Goal: Task Accomplishment & Management: Use online tool/utility

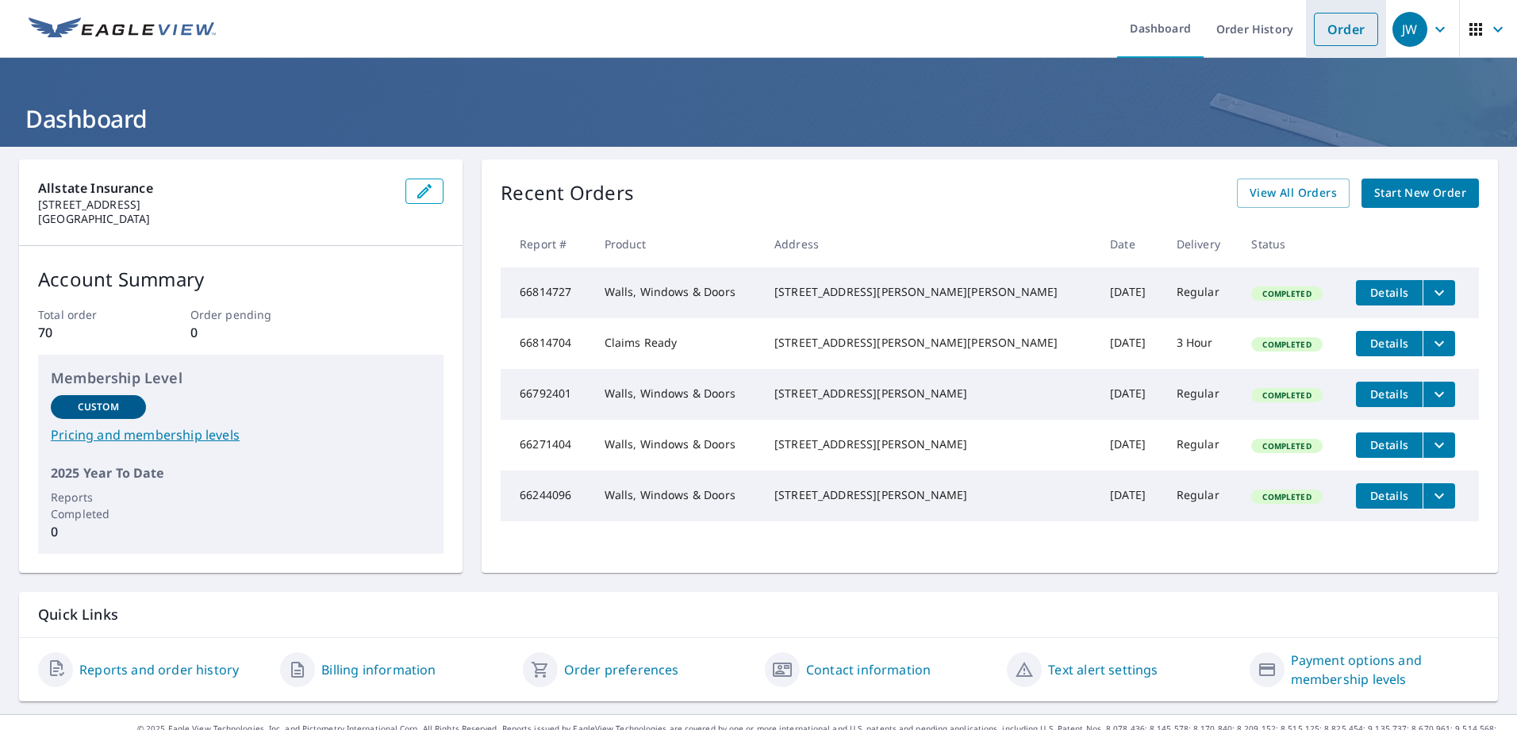
click at [1329, 34] on link "Order" at bounding box center [1346, 29] width 64 height 33
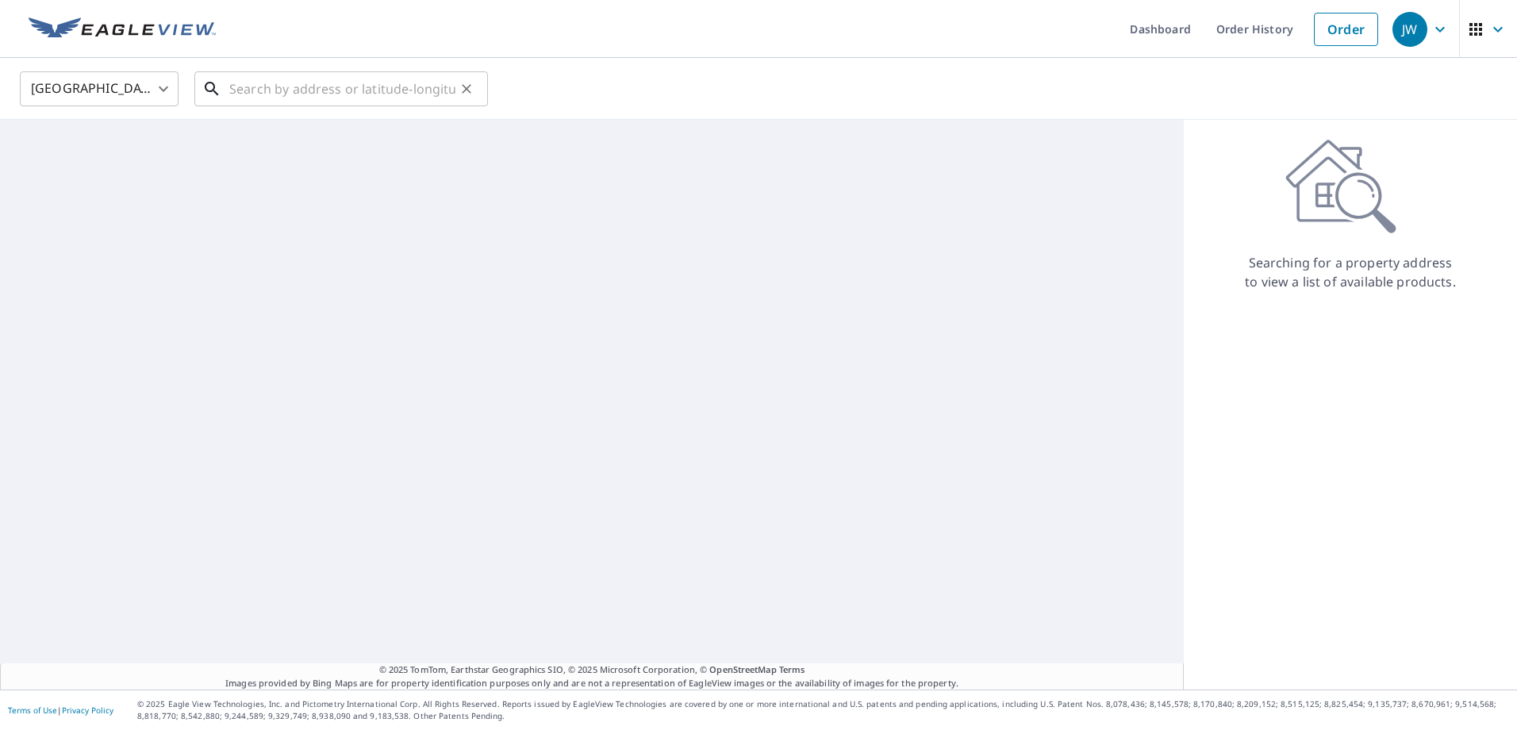
click at [356, 85] on input "text" at bounding box center [342, 89] width 226 height 44
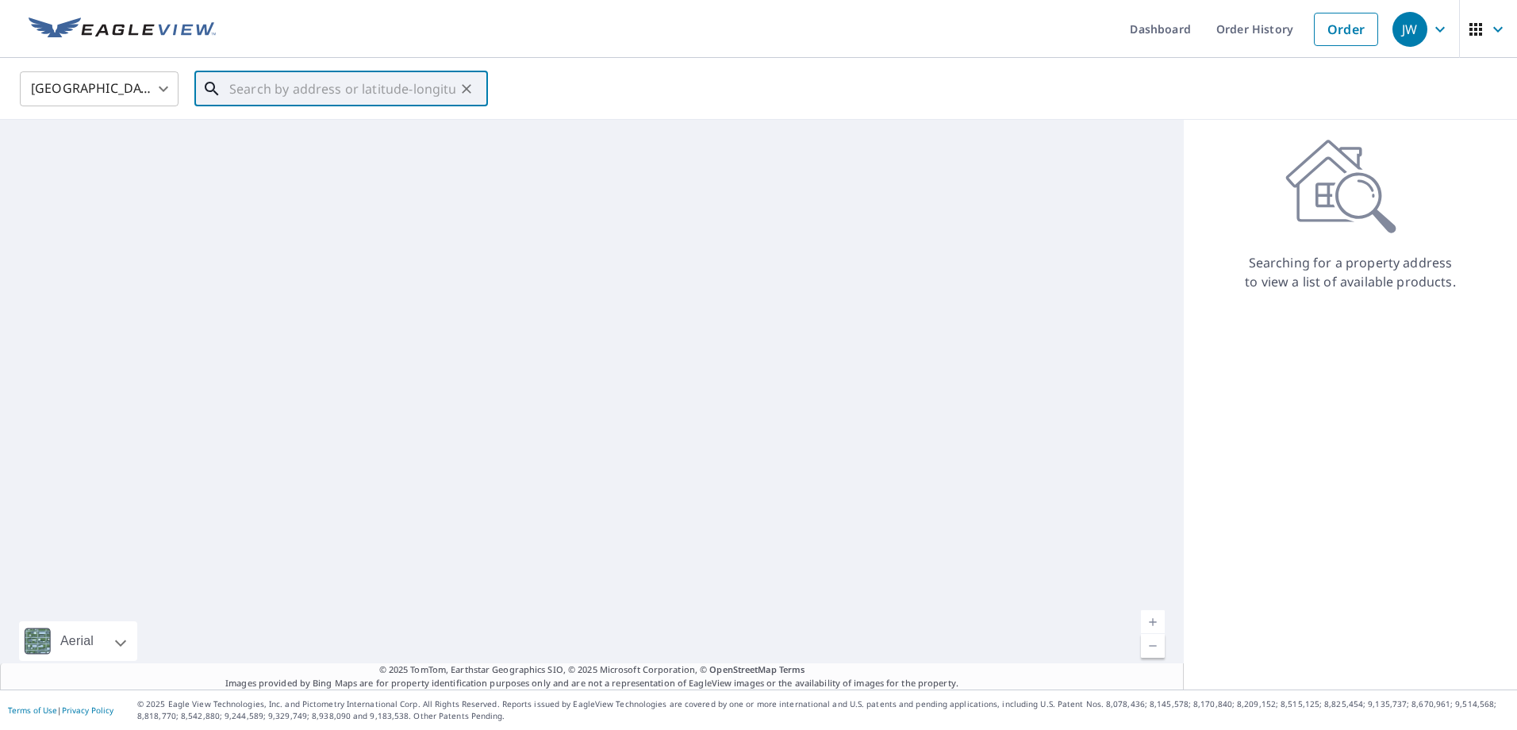
paste input "0798711552"
type input "0798711552"
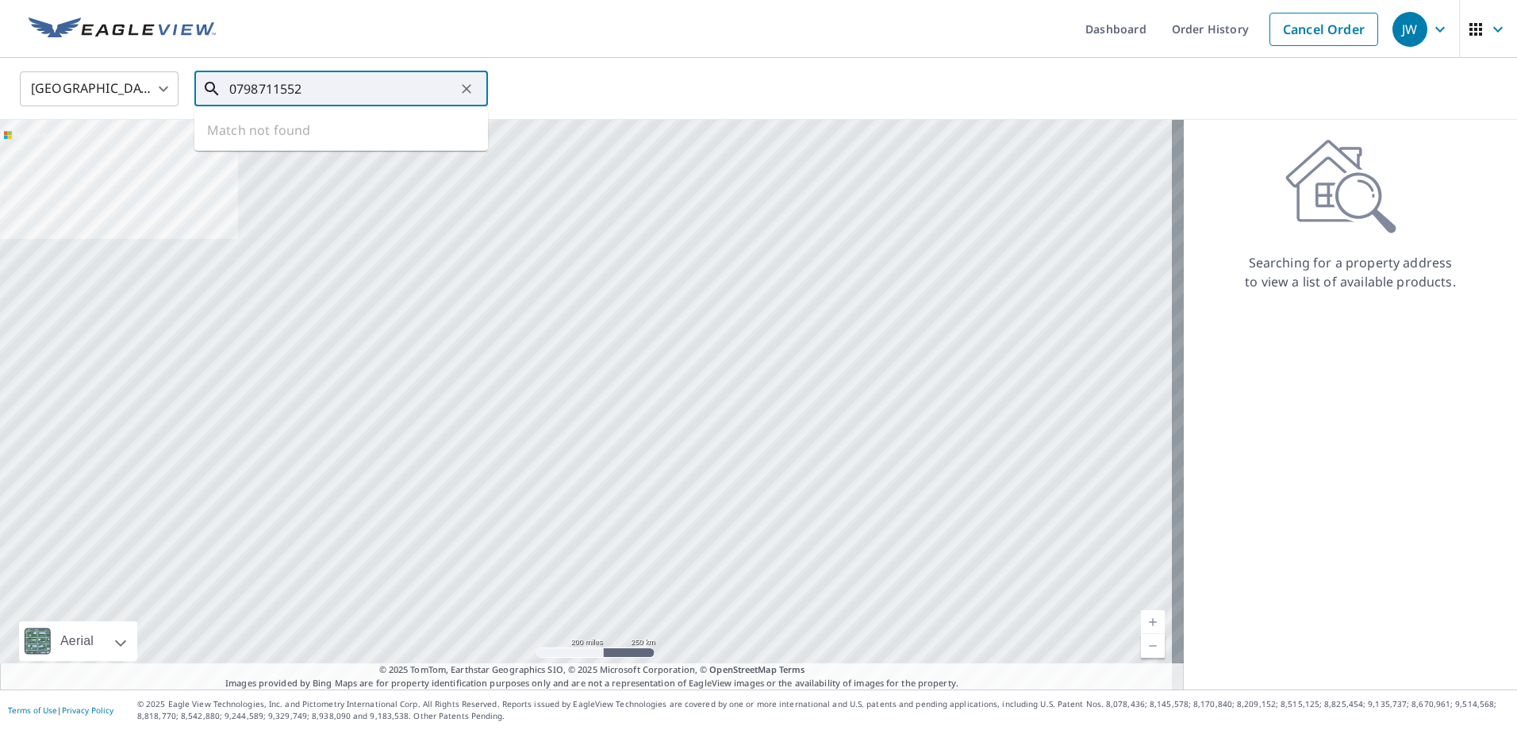
click at [474, 93] on button "Clear" at bounding box center [466, 89] width 22 height 22
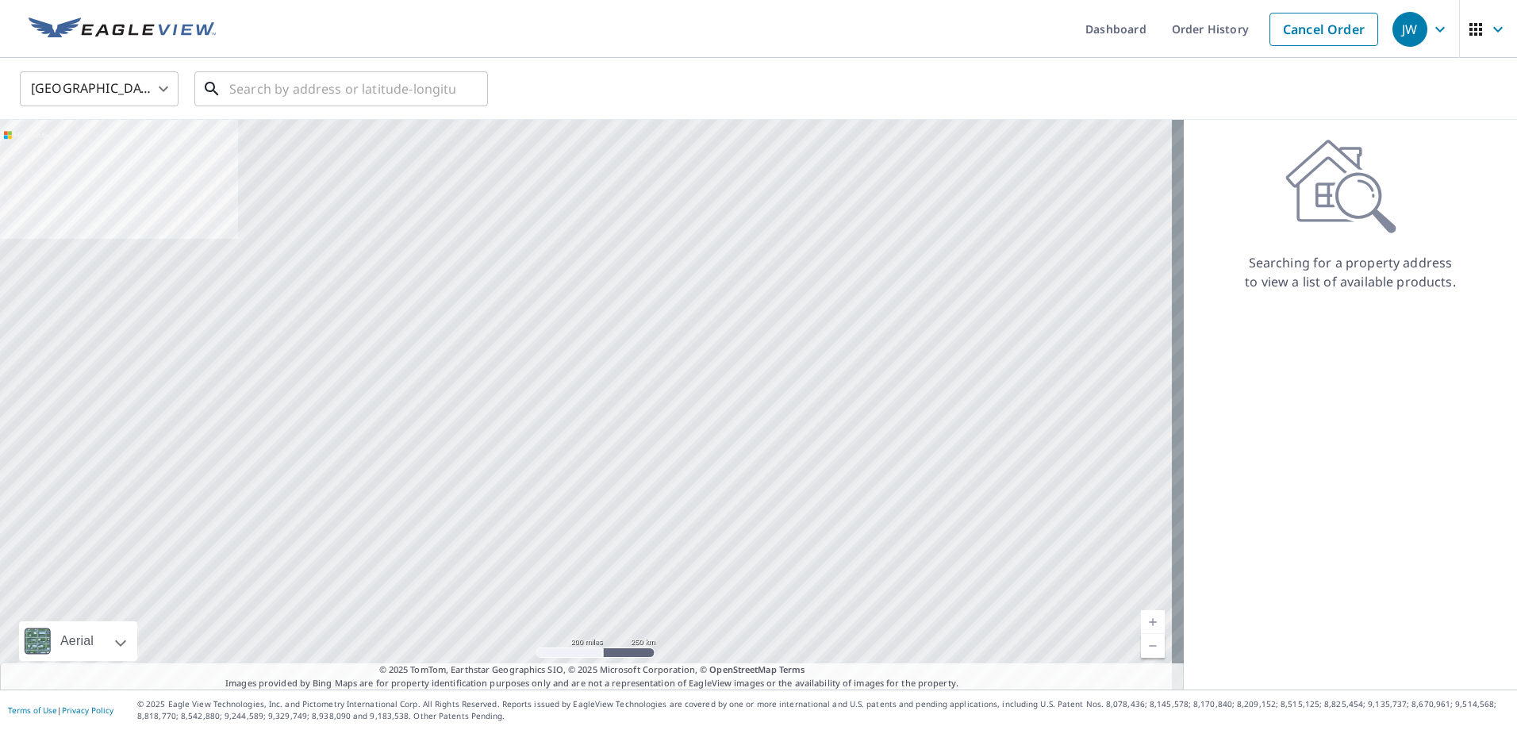
click at [401, 96] on input "text" at bounding box center [342, 89] width 226 height 44
paste input "[STREET_ADDRESS][PERSON_NAME]"
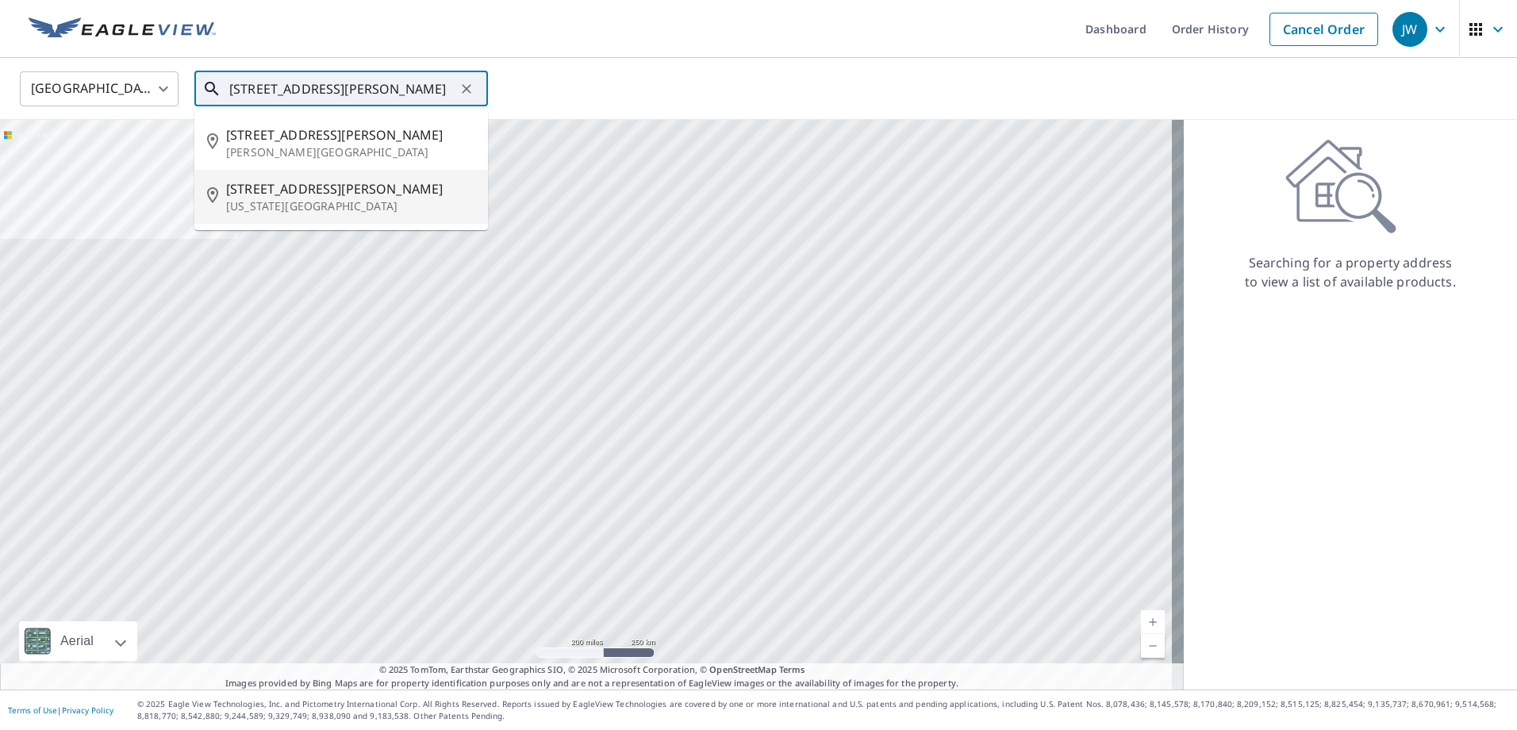
click at [316, 192] on span "[STREET_ADDRESS][PERSON_NAME]" at bounding box center [350, 188] width 249 height 19
type input "[STREET_ADDRESS][PERSON_NAME][US_STATE]"
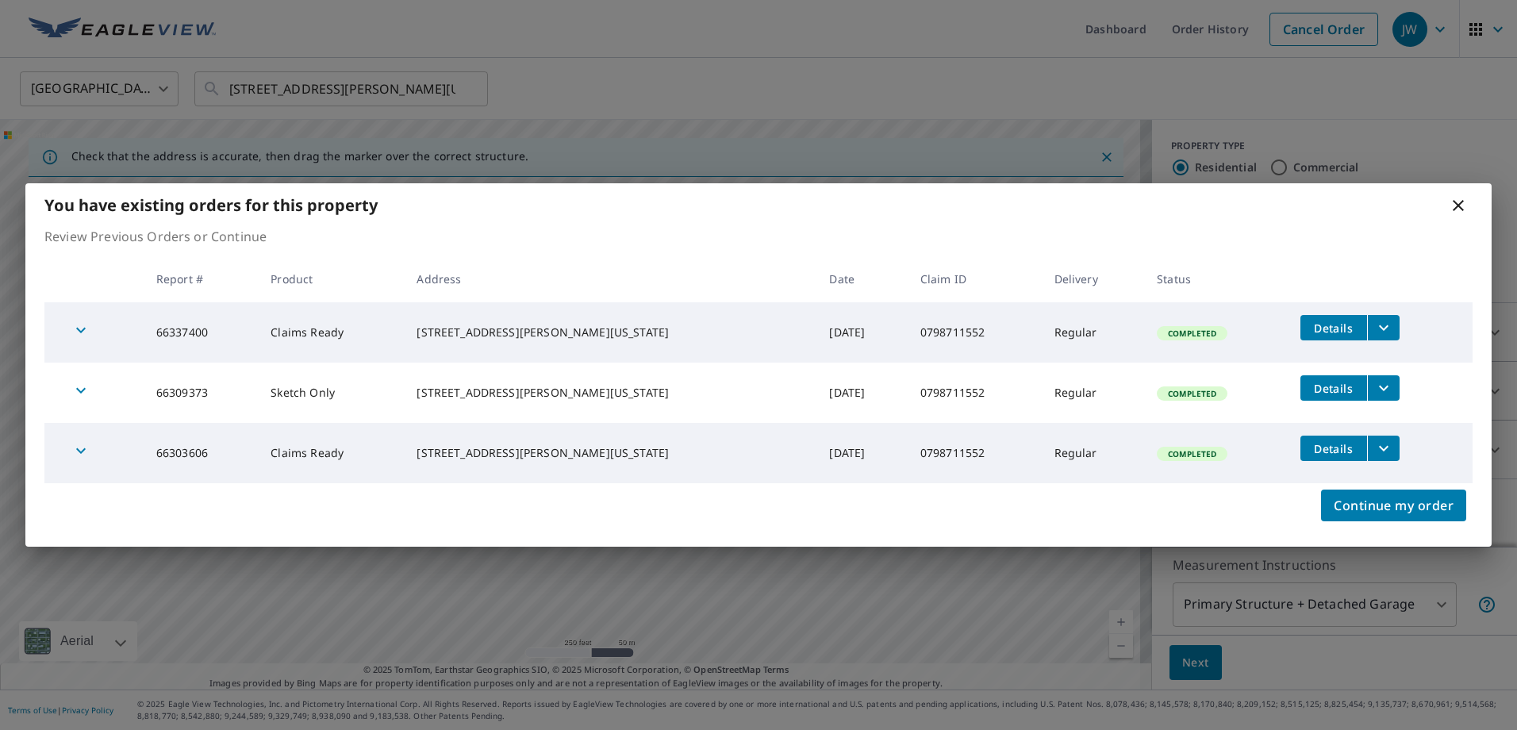
click at [1457, 202] on icon at bounding box center [1458, 205] width 19 height 19
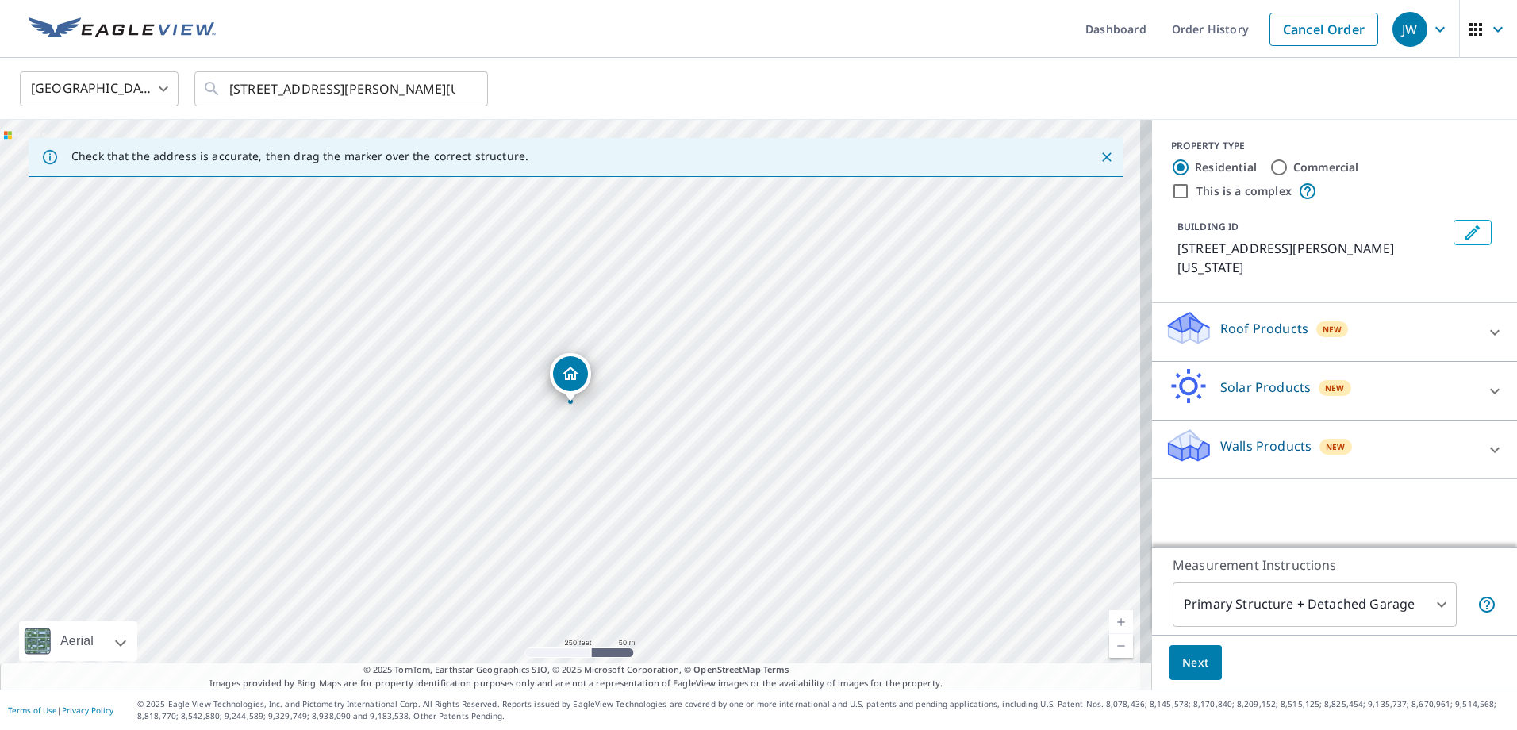
click at [1403, 27] on div "JW" at bounding box center [1409, 29] width 35 height 35
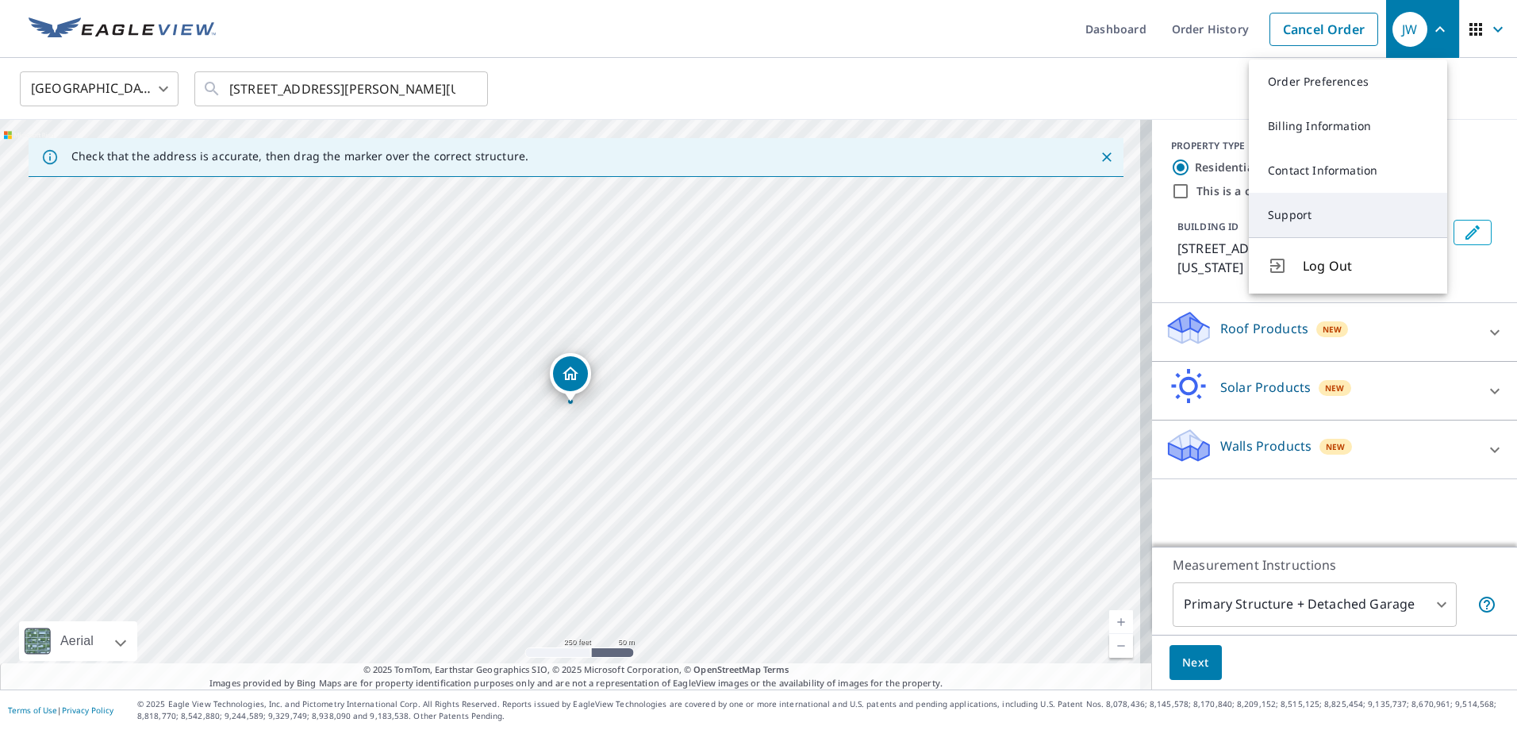
click at [1289, 207] on link "Support" at bounding box center [1348, 215] width 198 height 44
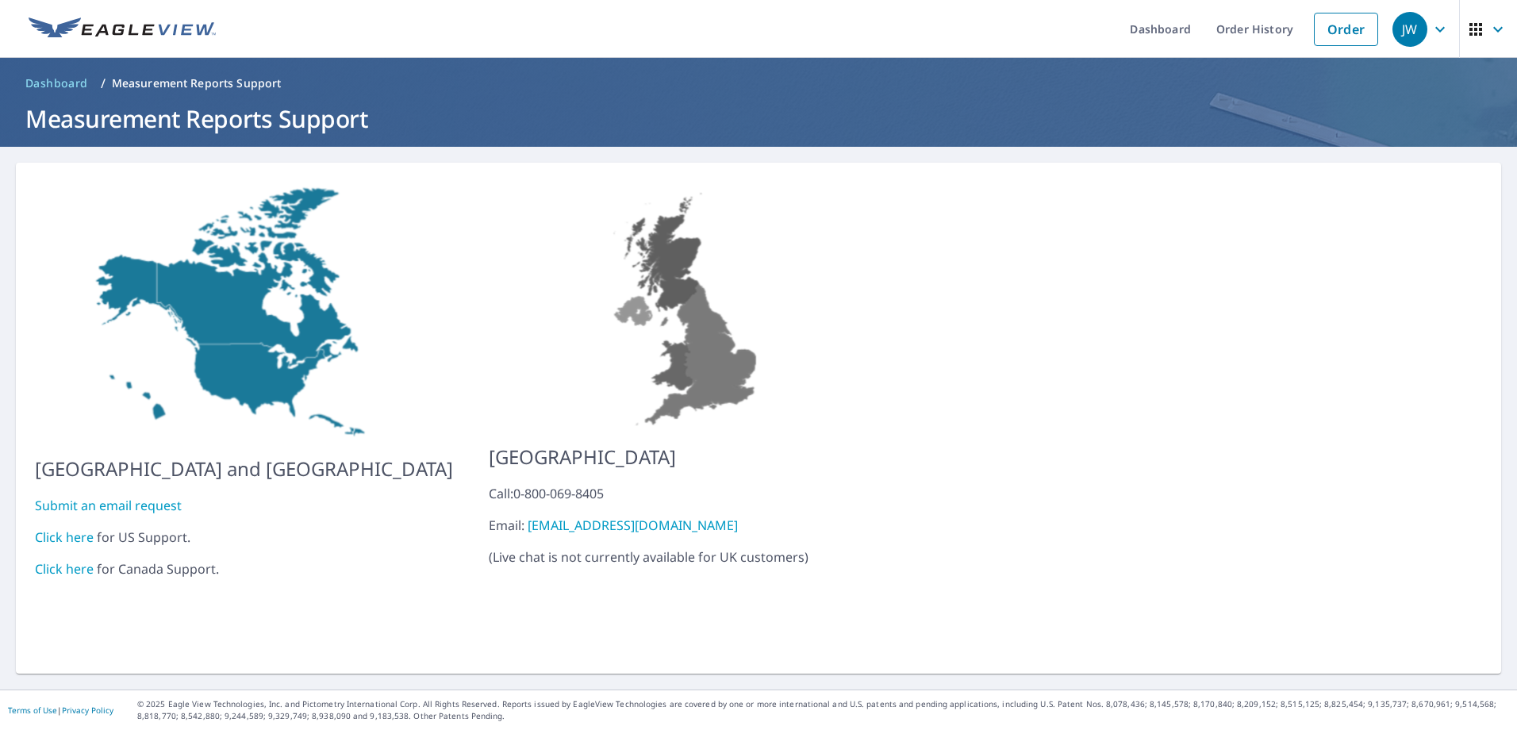
click at [80, 528] on link "Click here" at bounding box center [64, 536] width 59 height 17
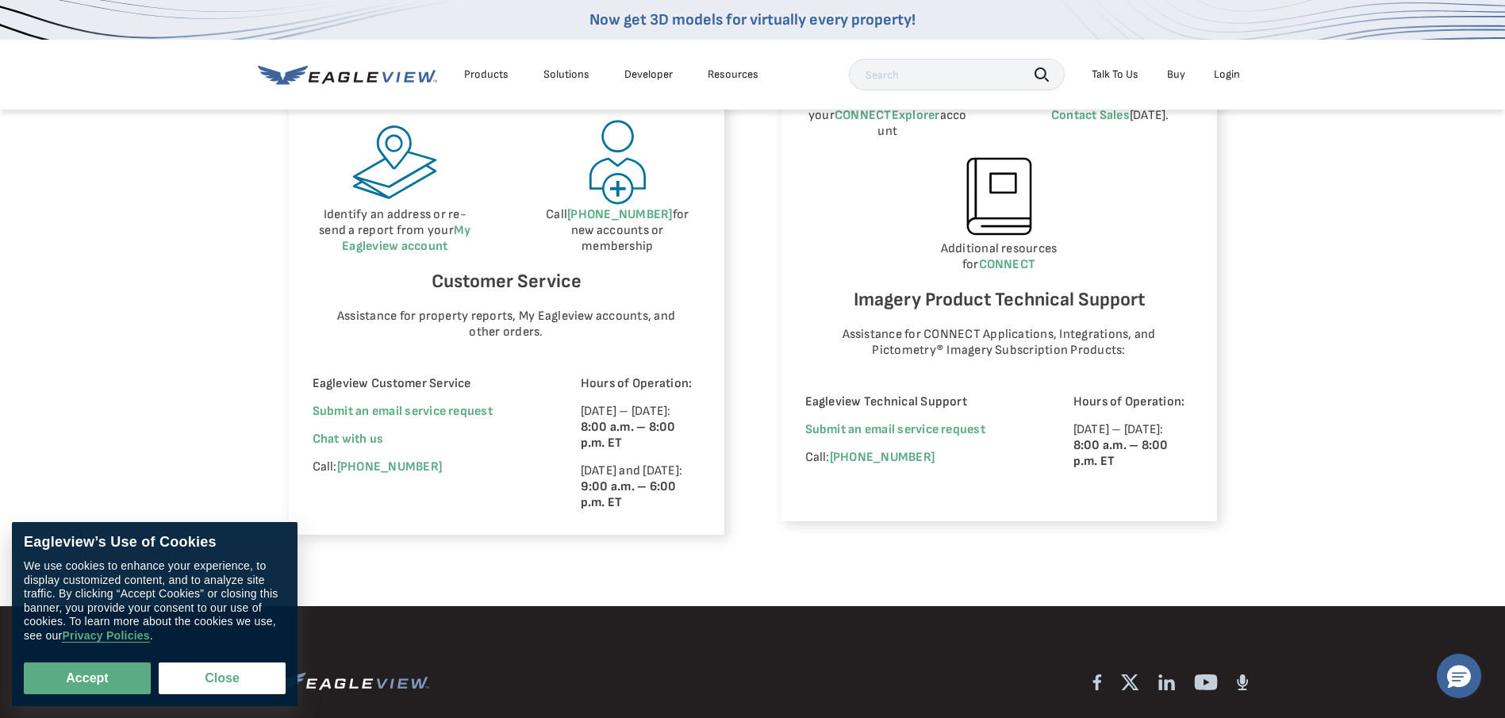
scroll to position [952, 0]
